Goal: Complete application form: Complete application form

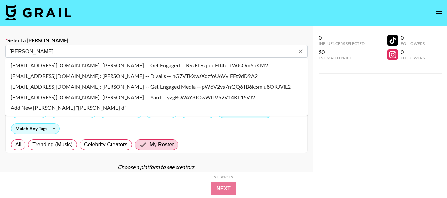
click at [162, 88] on li "edew@getengagedmedia.com: Emma Dew -- Get Engaged Media -- pW6V2vs7nQQ6TB6k5mlu…" at bounding box center [156, 86] width 302 height 11
type input "edew@getengagedmedia.com: Emma Dew -- Get Engaged Media -- pW6V2vs7nQQ6TB6k5mlu…"
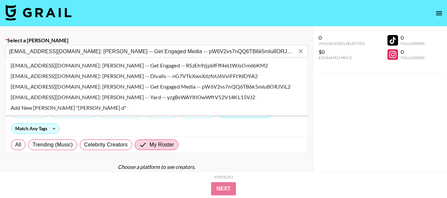
select select "Song"
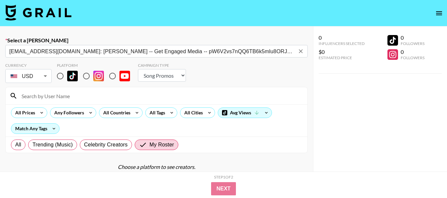
type input "edew@getengagedmedia.com: Emma Dew -- Get Engaged Media -- pW6V2vs7nQQ6TB6k5mlu…"
click at [63, 74] on input "radio" at bounding box center [60, 76] width 14 height 14
radio input "true"
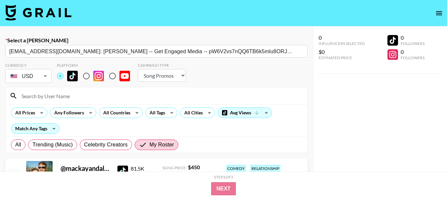
click at [146, 94] on input at bounding box center [161, 96] width 286 height 11
type input "jacob.cline"
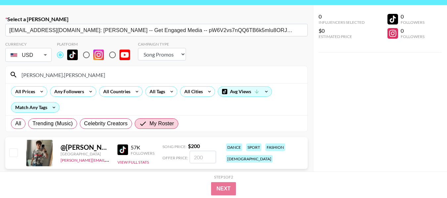
scroll to position [33, 0]
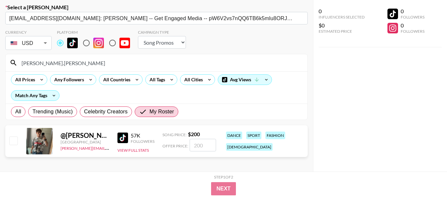
click at [12, 143] on input "checkbox" at bounding box center [13, 141] width 8 height 8
checkbox input "true"
type input "200"
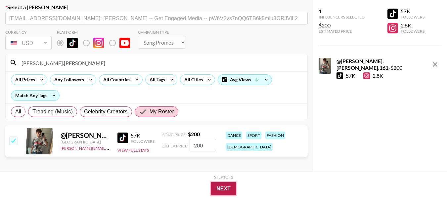
click at [233, 185] on button "Next" at bounding box center [223, 188] width 25 height 13
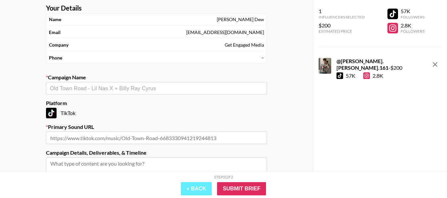
click at [163, 88] on input "text" at bounding box center [156, 89] width 213 height 8
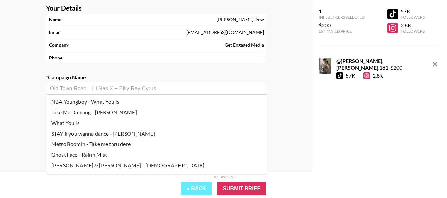
scroll to position [0, 0]
type input "A"
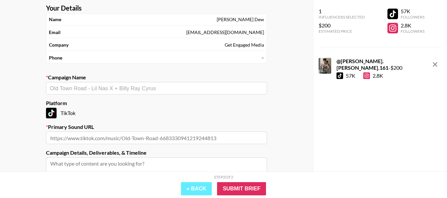
click at [104, 82] on div "​" at bounding box center [156, 88] width 221 height 13
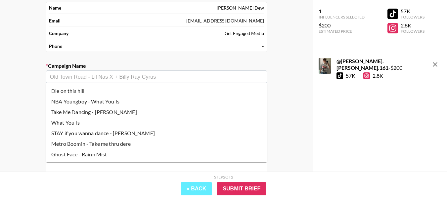
scroll to position [33, 0]
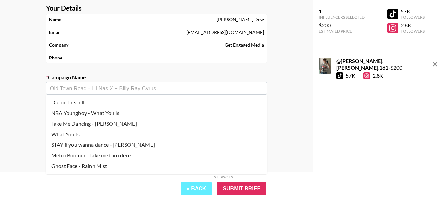
paste input "AAAHH MEN!"
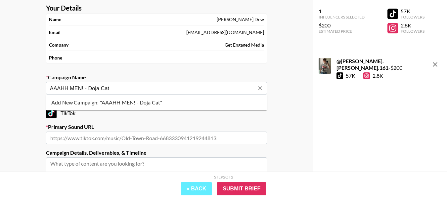
click at [141, 105] on li "Add New Campaign: "AAAHH MEN! - Doja Cat"" at bounding box center [156, 102] width 221 height 11
type input "AAAHH MEN! - Doja Cat"
click at [139, 137] on input "text" at bounding box center [156, 138] width 221 height 13
paste input "https://www.tiktok.com/music/AAAHH-MEN-7553816340080265232?is_from_webapp=1&sen…"
type input "https://www.tiktok.com/music/AAAHH-MEN-7553816340080265232?is_from_webapp=1&sen…"
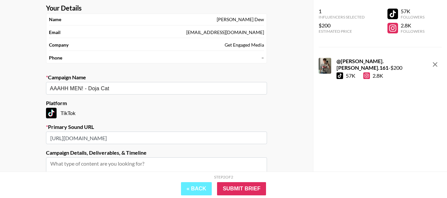
scroll to position [0, 43]
drag, startPoint x: 173, startPoint y: 139, endPoint x: 274, endPoint y: 150, distance: 101.8
click at [274, 150] on div "Your Details Name Emma Dew Email edew@getengagedmedia.com Company Get Engaged M…" at bounding box center [156, 129] width 313 height 272
click at [215, 143] on input "https://www.tiktok.com/music/AAAHH-MEN-7553816340080265232?is_from_webapp=1&sen…" at bounding box center [156, 138] width 221 height 13
click at [213, 139] on input "https://www.tiktok.com/music/AAAHH-MEN-7553816340080265232?is_from_webapp=1&sen…" at bounding box center [156, 138] width 221 height 13
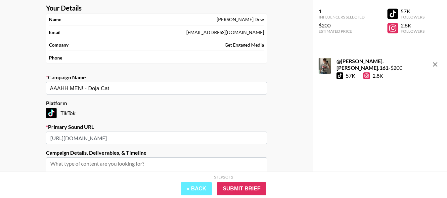
click at [213, 139] on input "https://www.tiktok.com/music/AAAHH-MEN-7553816340080265232?is_from_webapp=1&sen…" at bounding box center [156, 138] width 221 height 13
click at [233, 140] on input "text" at bounding box center [156, 138] width 221 height 13
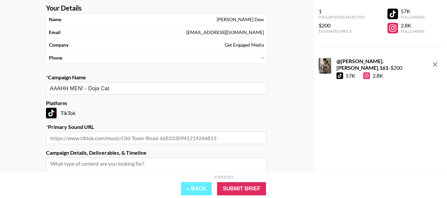
click at [233, 140] on input "text" at bounding box center [156, 138] width 221 height 13
paste input "https://www.tiktok.com/music/AAAHH-MEN-7553816340080265232?is_from_webapp=1&sen…"
drag, startPoint x: 173, startPoint y: 137, endPoint x: 296, endPoint y: 154, distance: 124.2
click at [296, 154] on div "Your Details Name Emma Dew Email edew@getengagedmedia.com Company Get Engaged M…" at bounding box center [156, 129] width 313 height 272
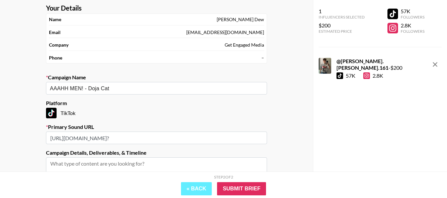
scroll to position [0, 0]
type input "https://www.tiktok.com/music/AAAHH-MEN-7553816340080265232"
click at [240, 139] on input "https://www.tiktok.com/music/AAAHH-MEN-7553816340080265232" at bounding box center [156, 138] width 221 height 13
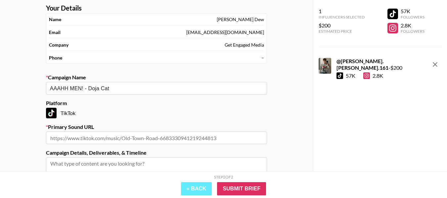
paste input "https://www.tiktok.com/music/AAAHH-MEN-7553816340080265232?is_from_webapp=1&sen…"
drag, startPoint x: 174, startPoint y: 140, endPoint x: 293, endPoint y: 146, distance: 118.9
click at [293, 146] on div "Your Details Name Emma Dew Email edew@getengagedmedia.com Company Get Engaged M…" at bounding box center [156, 129] width 313 height 272
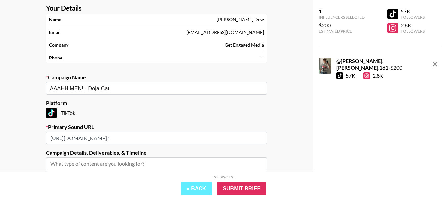
drag, startPoint x: 229, startPoint y: 135, endPoint x: 30, endPoint y: 133, distance: 199.4
click at [33, 132] on div "Your Details Name Emma Dew Email edew@getengagedmedia.com Company Get Engaged M…" at bounding box center [156, 129] width 313 height 272
click at [224, 140] on input "https://www.tiktok.com/music/AAAHH-MEN-7553816340080265232?" at bounding box center [156, 138] width 221 height 13
drag, startPoint x: 223, startPoint y: 139, endPoint x: 0, endPoint y: 120, distance: 223.6
click at [7, 121] on div "Your Details Name Emma Dew Email edew@getengagedmedia.com Company Get Engaged M…" at bounding box center [156, 129] width 313 height 272
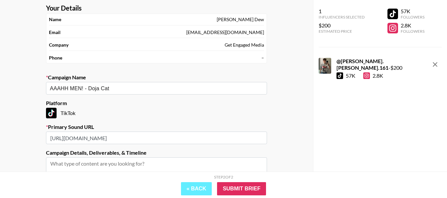
type input "https://www.tiktok.com/music/AAAHH-MEN-7553816340080265232"
click at [310, 131] on div "Your Details Name Emma Dew Email edew@getengagedmedia.com Company Get Engaged M…" at bounding box center [156, 129] width 313 height 272
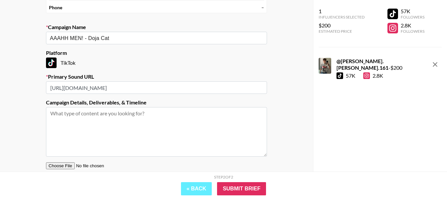
scroll to position [99, 0]
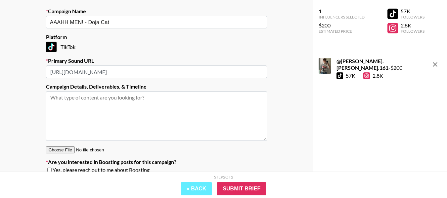
click at [142, 114] on textarea at bounding box center [156, 116] width 221 height 50
paste textarea "Doja Cat's new song AAAHH MEN!, fans are rapping the verse in this song and the…"
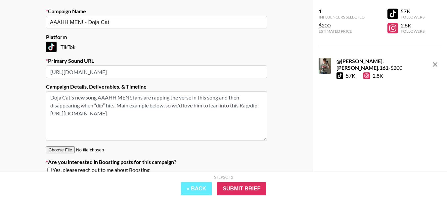
click at [227, 118] on textarea "Doja Cat's new song AAAHH MEN!, fans are rapping the verse in this song and the…" at bounding box center [156, 116] width 221 height 50
paste textarea "https://www.tiktok.com/t/ZTH7pHs7EnbXy-fPF1f/"
type textarea "Doja Cat's new song AAAHH MEN!, fans are rapping the verse in this song and the…"
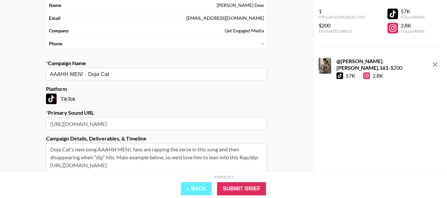
scroll to position [0, 0]
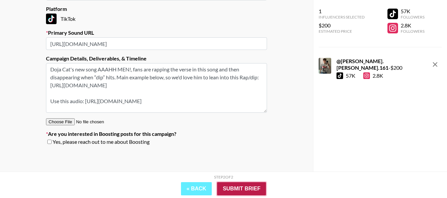
click at [250, 185] on input "Submit Brief" at bounding box center [241, 188] width 49 height 13
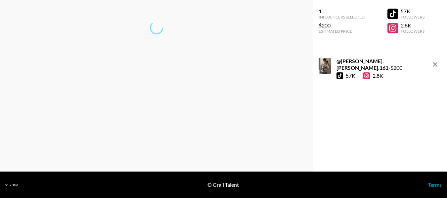
scroll to position [26, 0]
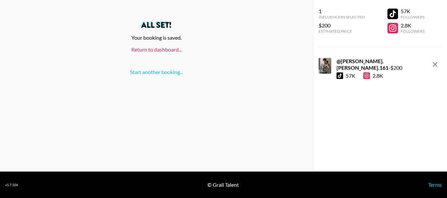
click at [173, 47] on link "Return to dashboard..." at bounding box center [156, 49] width 50 height 6
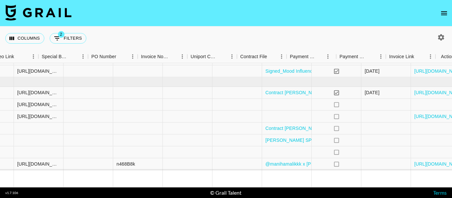
scroll to position [274, 651]
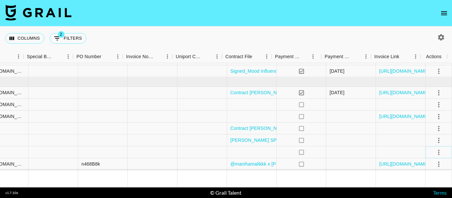
click at [434, 148] on icon "select merge strategy" at bounding box center [438, 152] width 8 height 8
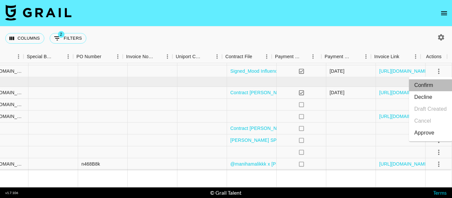
click at [432, 87] on li "Confirm" at bounding box center [430, 85] width 43 height 12
click at [434, 105] on li "Draft Created" at bounding box center [430, 109] width 43 height 12
click at [341, 149] on div at bounding box center [351, 152] width 50 height 12
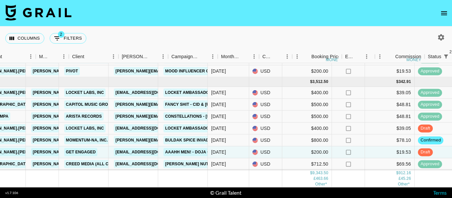
scroll to position [274, 151]
